Goal: Check status

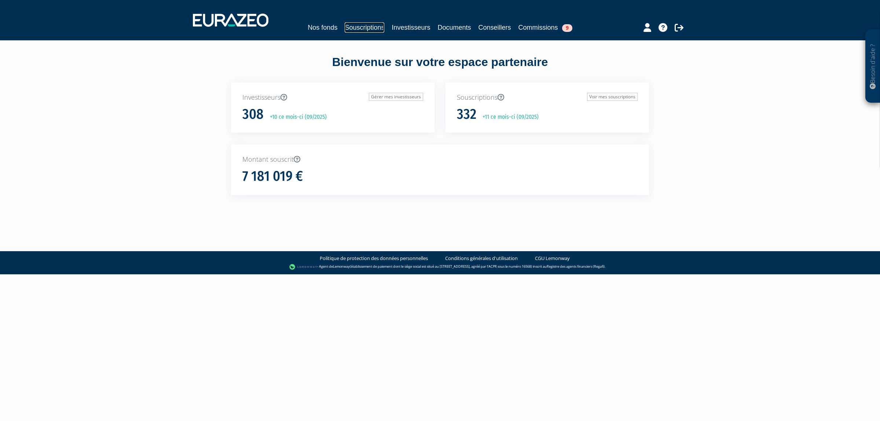
click at [362, 24] on link "Souscriptions" at bounding box center [365, 27] width 40 height 10
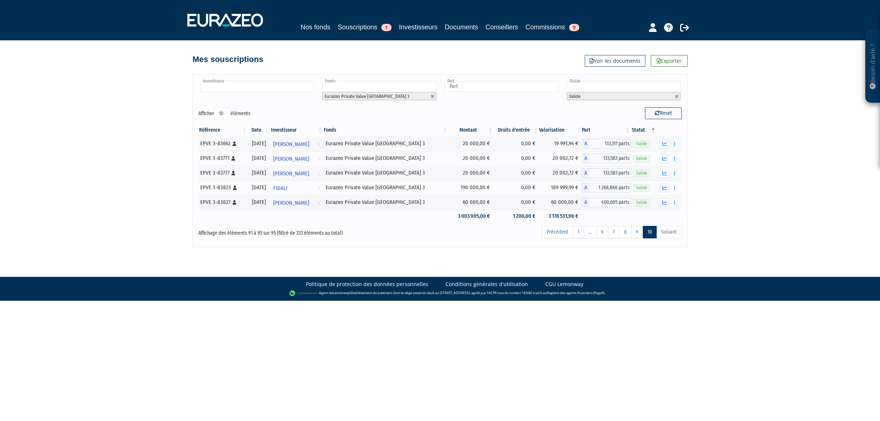
click at [285, 88] on input "text" at bounding box center [257, 86] width 114 height 11
type input "herv"
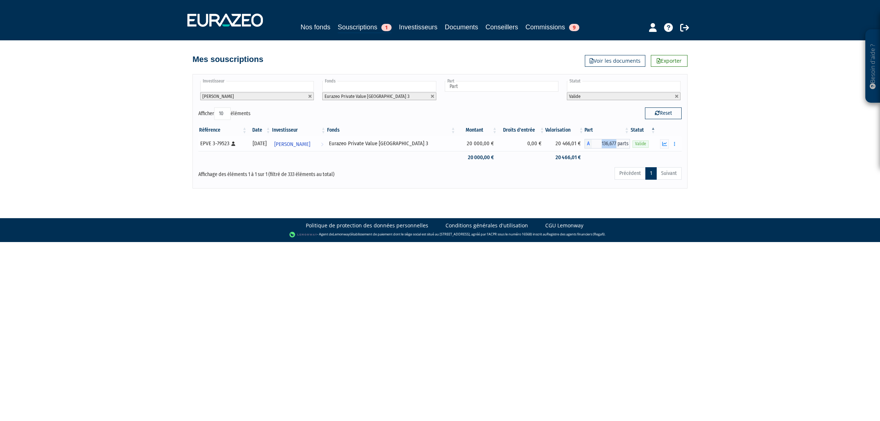
drag, startPoint x: 596, startPoint y: 143, endPoint x: 614, endPoint y: 143, distance: 17.6
click at [614, 143] on span "136,677 parts" at bounding box center [611, 144] width 38 height 10
copy span "136,677"
